Goal: Navigation & Orientation: Go to known website

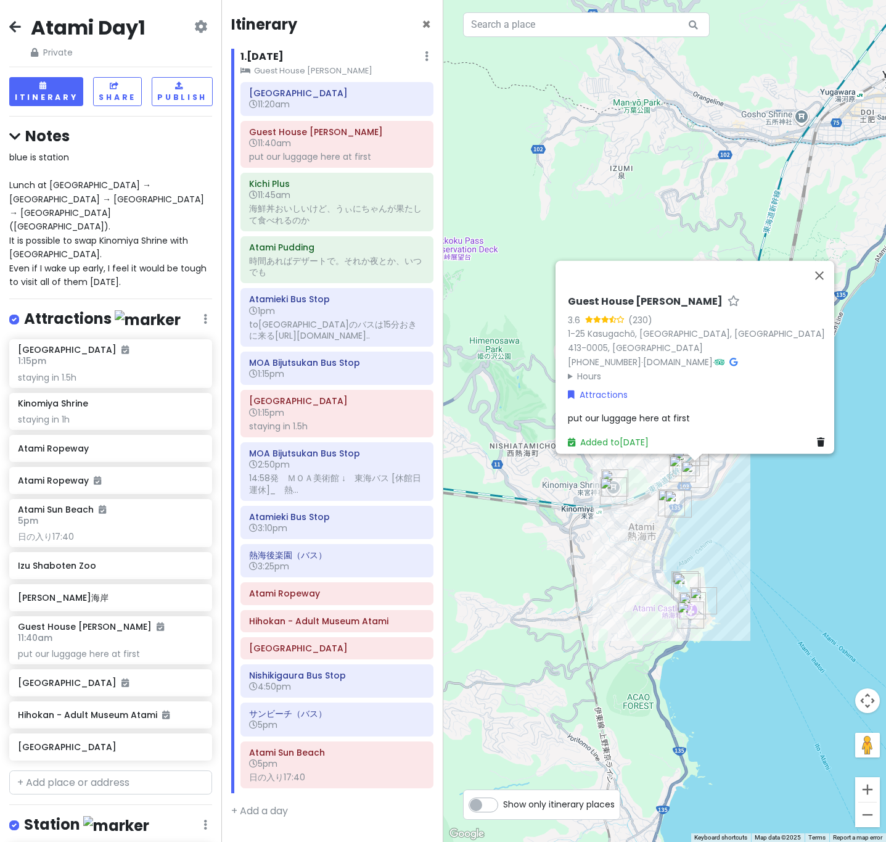
scroll to position [176, 0]
